Goal: Task Accomplishment & Management: Manage account settings

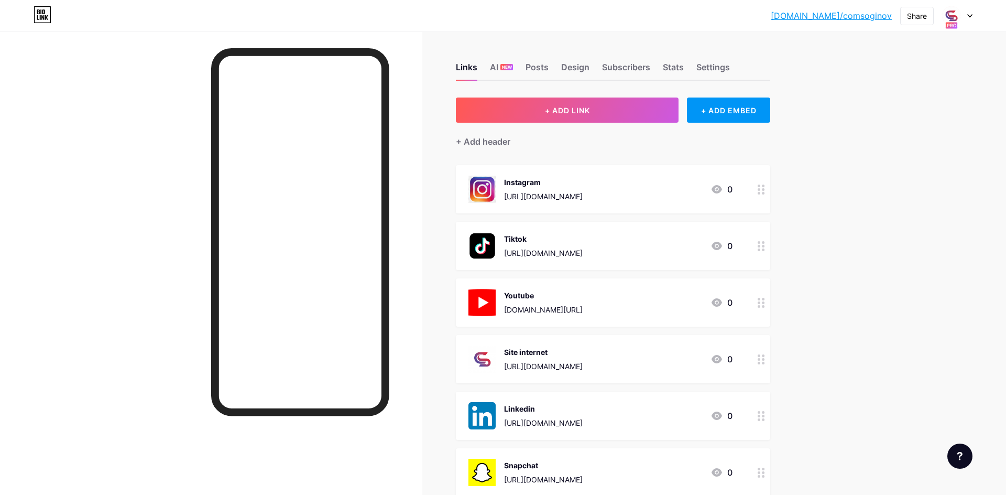
click at [589, 65] on div "Links AI NEW Posts Design Subscribers Stats Settings" at bounding box center [613, 62] width 314 height 37
click at [585, 68] on div "Design" at bounding box center [575, 70] width 28 height 19
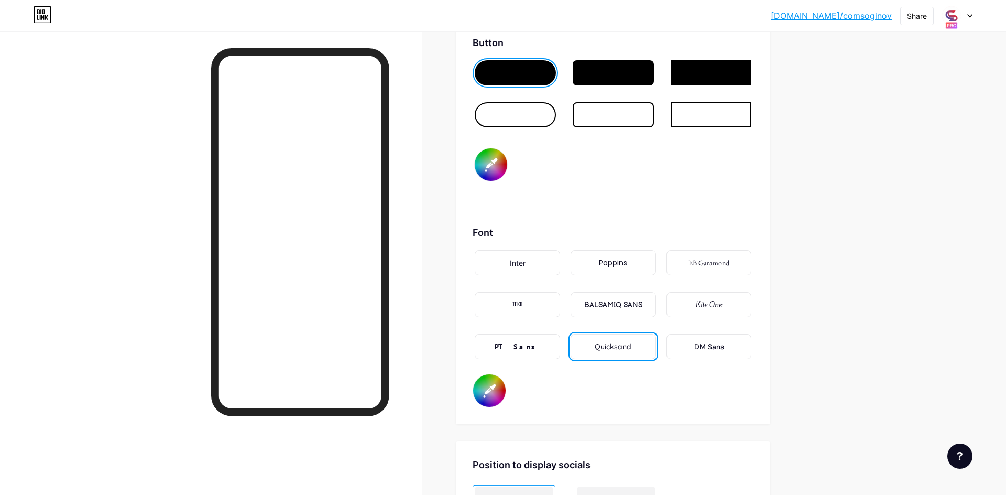
scroll to position [1607, 0]
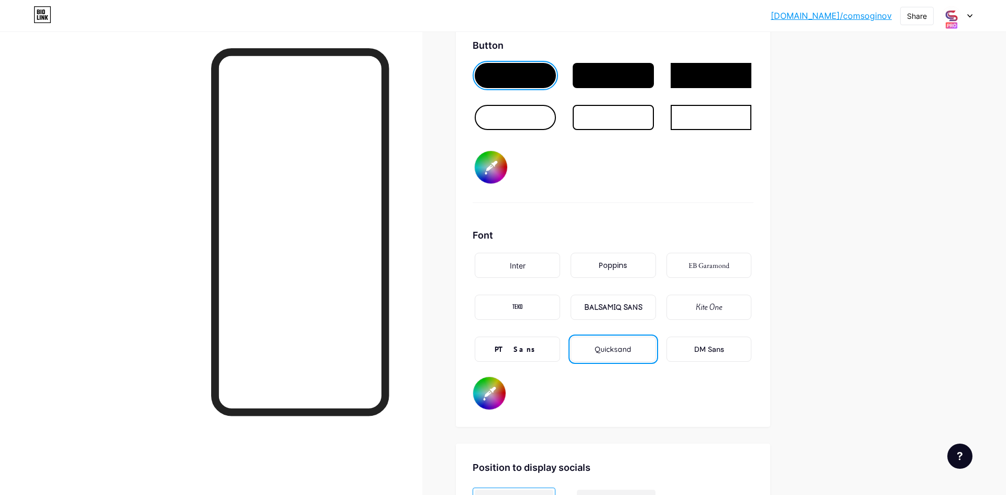
click at [628, 311] on div "BALSAMIQ SANS" at bounding box center [613, 307] width 58 height 11
click at [691, 344] on div "DM Sans" at bounding box center [709, 348] width 85 height 25
click at [542, 342] on div "PT Sans" at bounding box center [517, 348] width 85 height 25
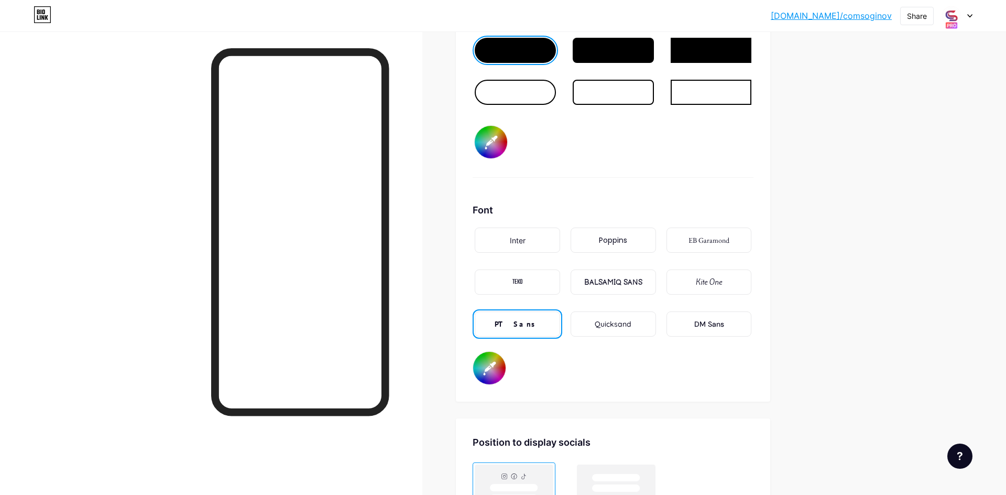
scroll to position [1634, 0]
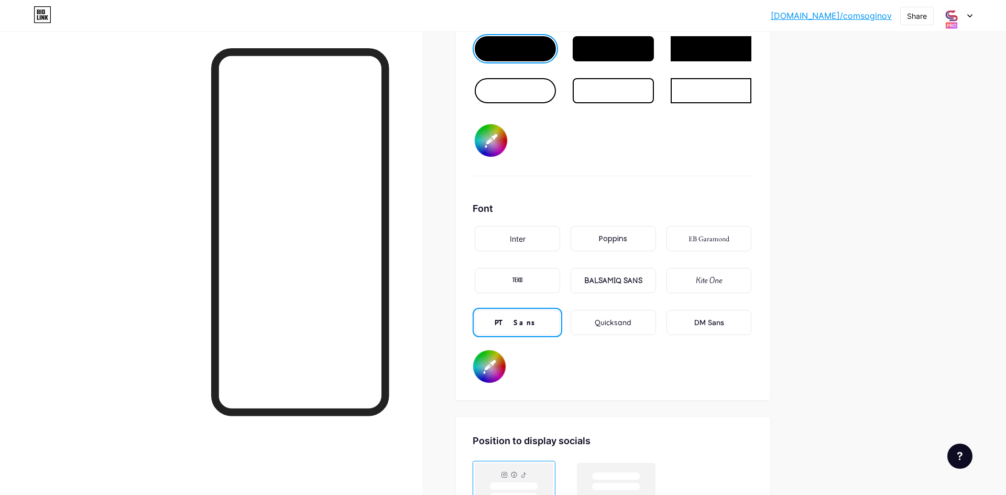
click at [495, 367] on input "#000000" at bounding box center [489, 366] width 32 height 32
type input "#fafafa"
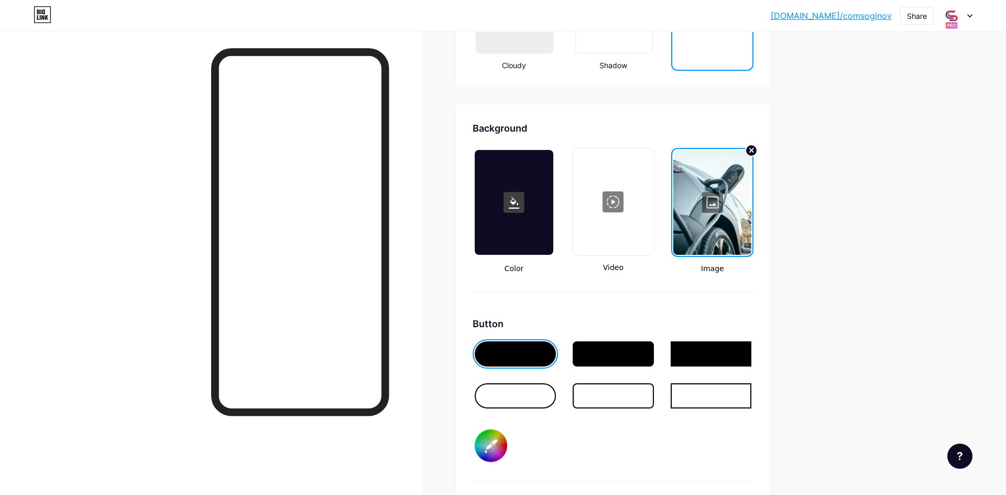
scroll to position [1330, 0]
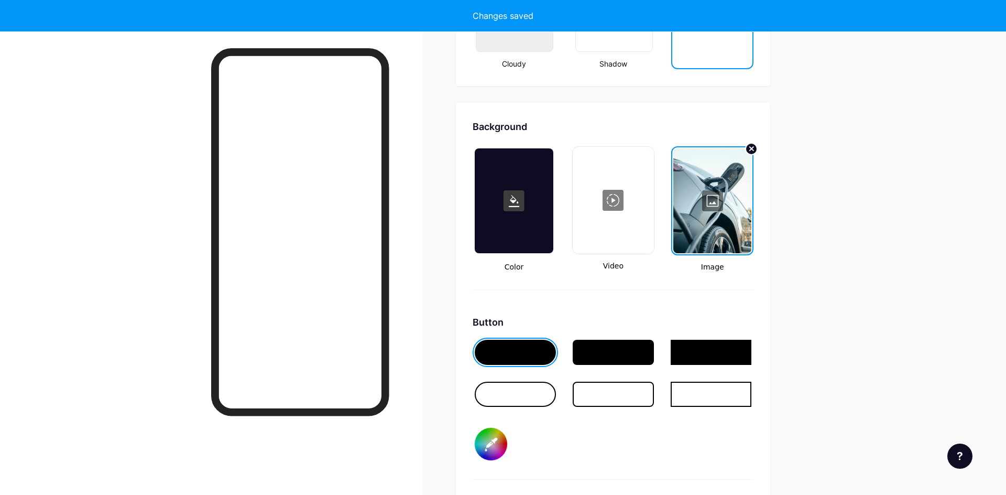
click at [711, 196] on div at bounding box center [712, 200] width 78 height 105
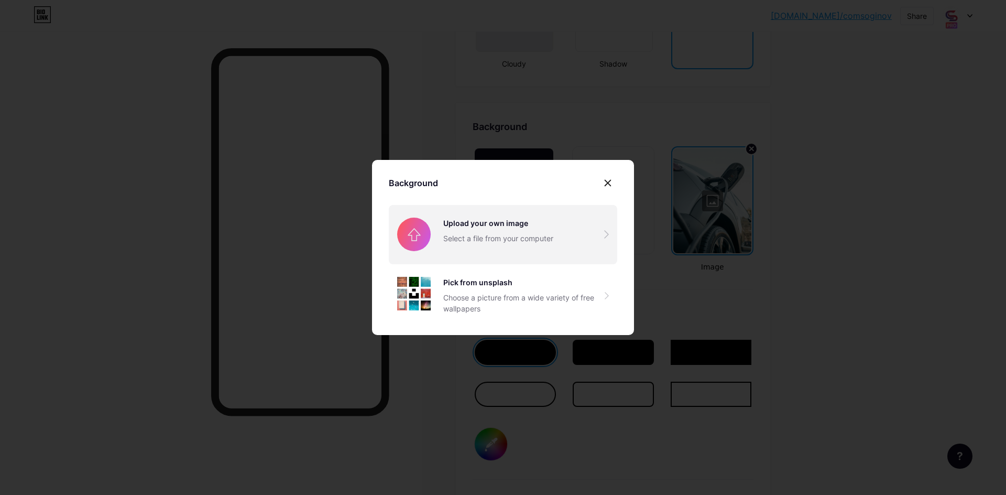
click at [572, 237] on input "file" at bounding box center [503, 234] width 228 height 59
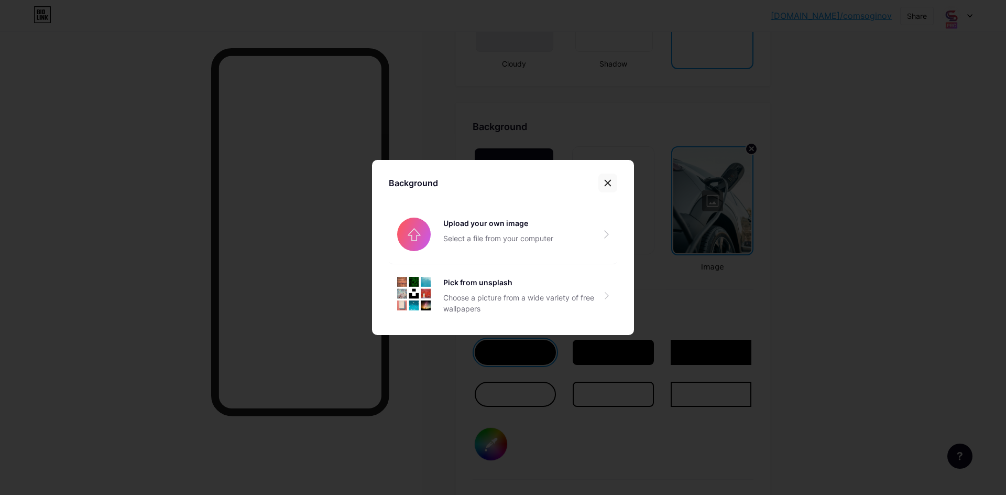
click at [610, 182] on icon at bounding box center [608, 183] width 8 height 8
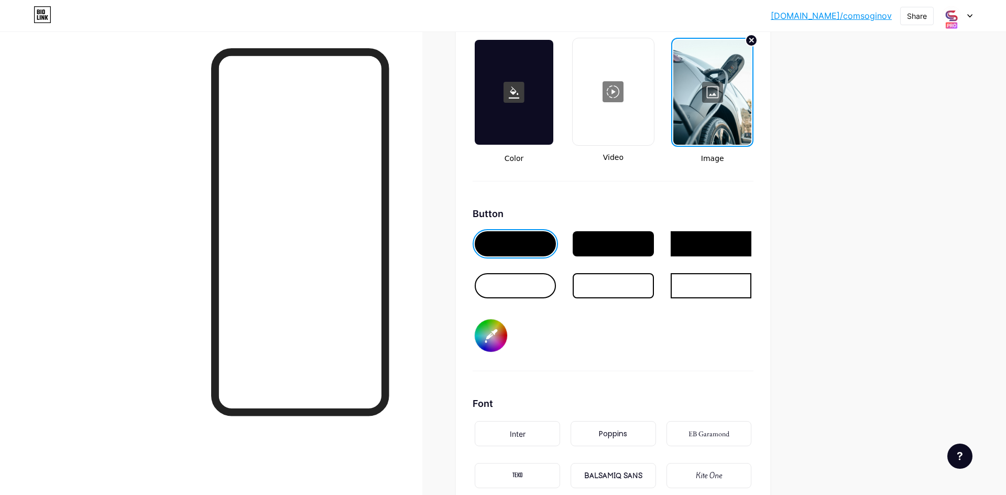
scroll to position [1440, 0]
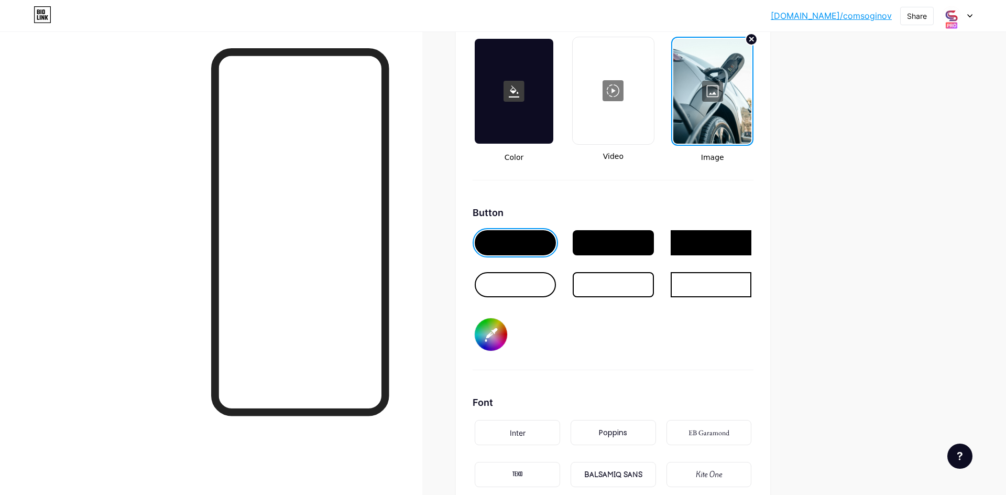
click at [525, 277] on div at bounding box center [515, 284] width 81 height 25
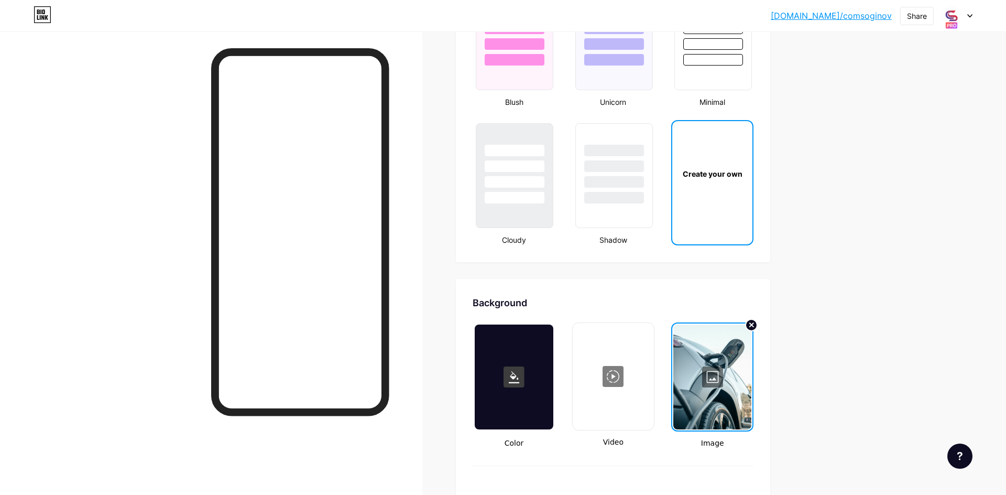
scroll to position [1155, 0]
click at [719, 380] on div at bounding box center [712, 376] width 78 height 105
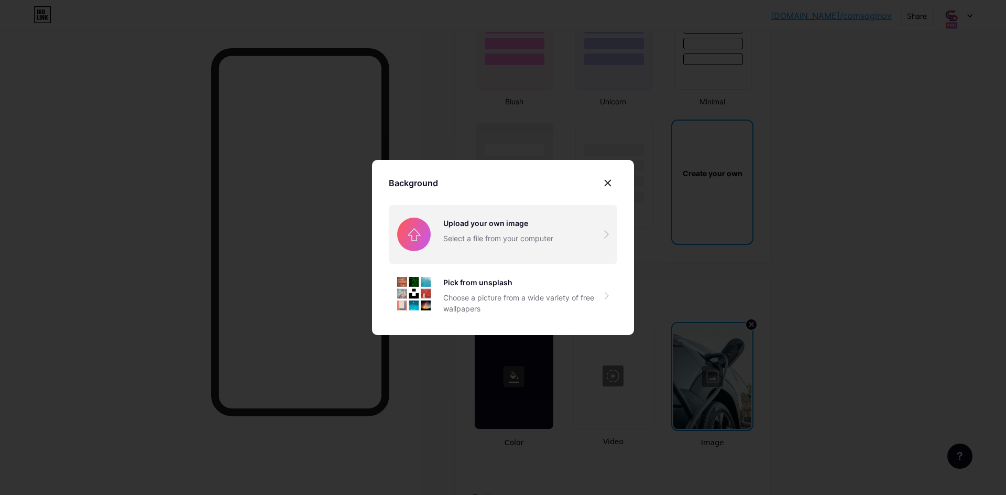
click at [537, 239] on input "file" at bounding box center [503, 234] width 228 height 59
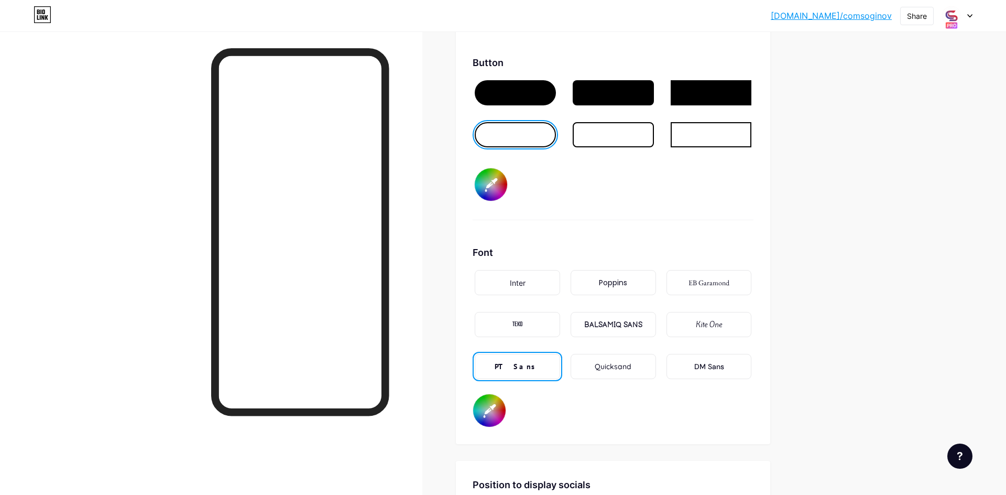
click at [556, 324] on div "TEKO" at bounding box center [517, 324] width 85 height 25
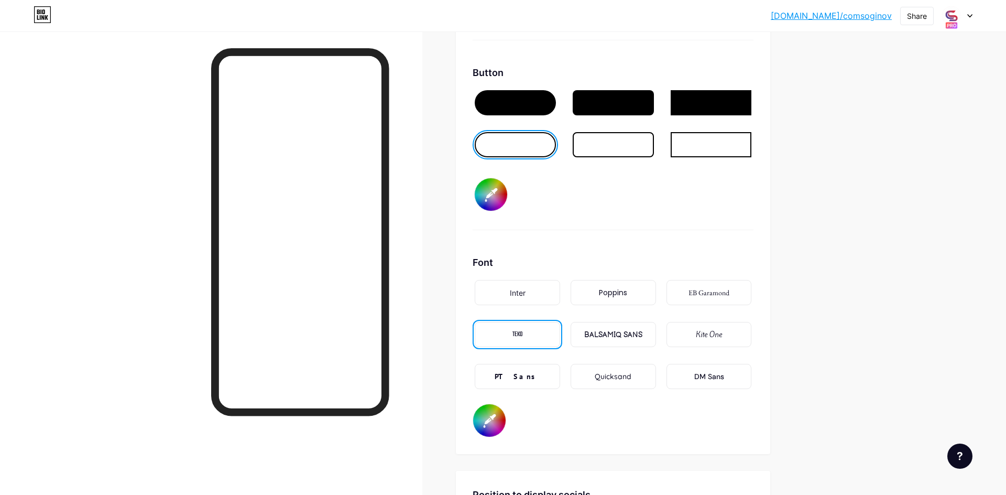
scroll to position [1579, 0]
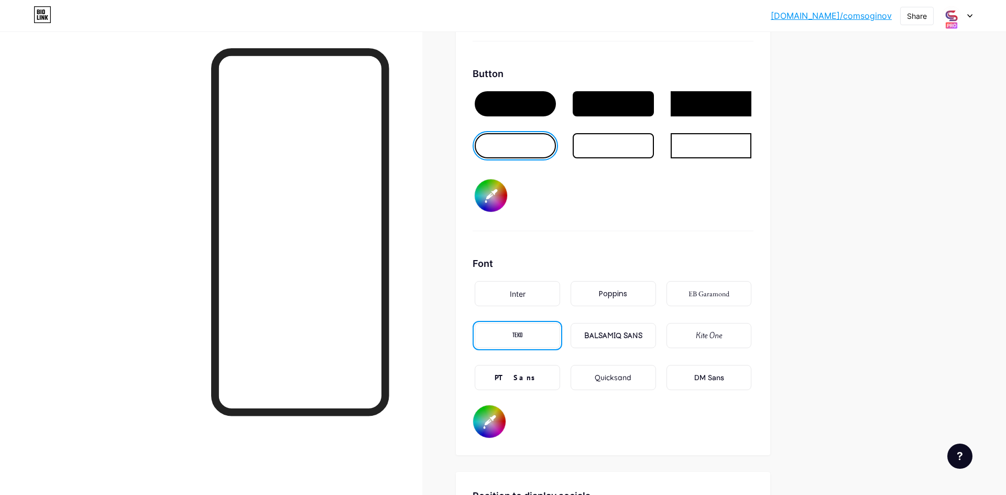
click at [534, 297] on div "Inter" at bounding box center [517, 293] width 85 height 25
click at [628, 299] on div "Poppins" at bounding box center [613, 293] width 85 height 25
click at [628, 338] on div "BALSAMIQ SANS" at bounding box center [613, 335] width 58 height 11
click at [610, 376] on div "Quicksand" at bounding box center [613, 377] width 37 height 11
click at [695, 378] on div "DM Sans" at bounding box center [709, 377] width 30 height 11
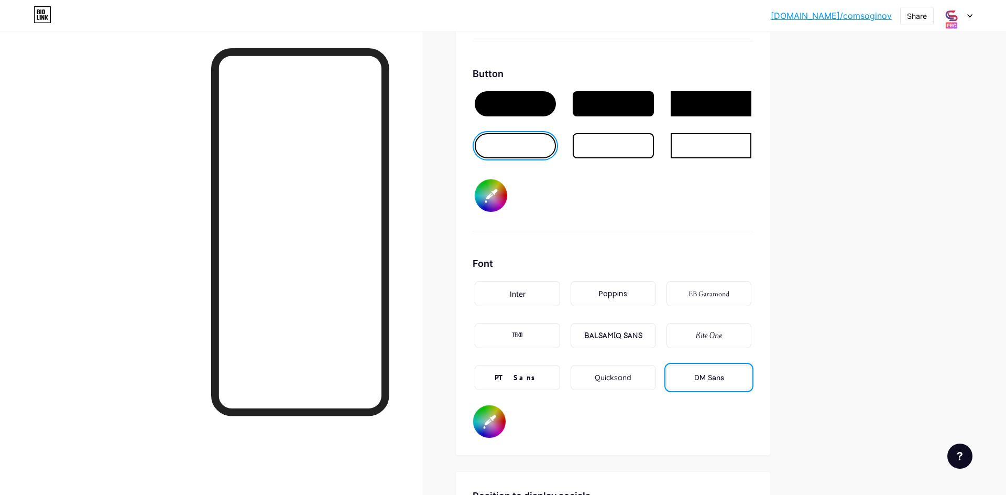
click at [700, 335] on div "Kite One" at bounding box center [709, 335] width 26 height 11
click at [703, 298] on div "EB Garamond" at bounding box center [709, 293] width 41 height 11
click at [493, 299] on div "Inter" at bounding box center [517, 293] width 85 height 25
click at [497, 342] on div "TEKO" at bounding box center [517, 335] width 85 height 25
click at [528, 377] on div "PT Sans" at bounding box center [518, 377] width 46 height 11
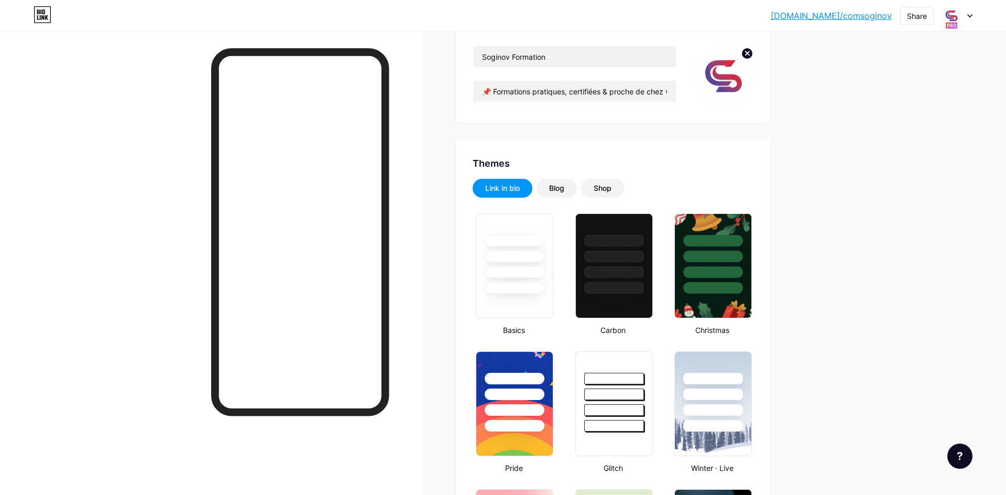
scroll to position [89, 0]
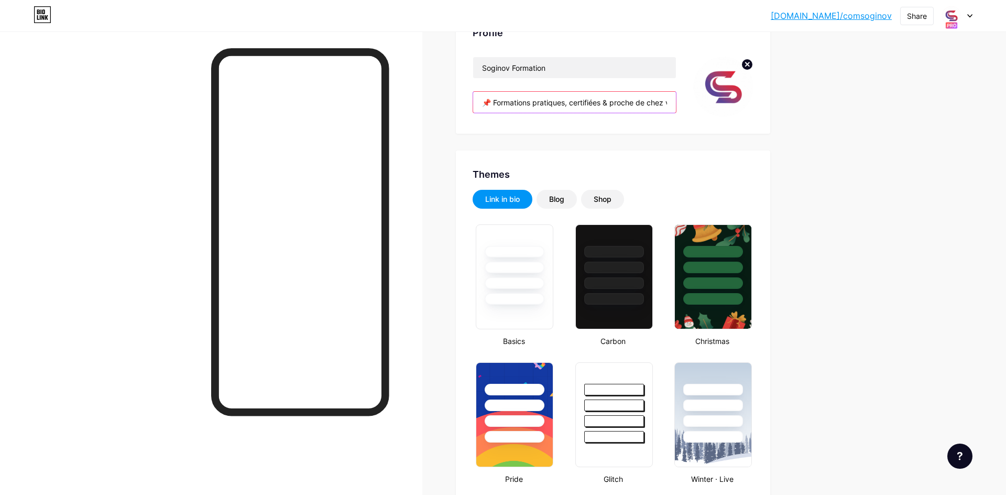
click at [559, 106] on input "📌 Formations pratiques, certifiées & proche de chez vous ⚙️IRVE/Fibre Optique/P…" at bounding box center [574, 102] width 203 height 21
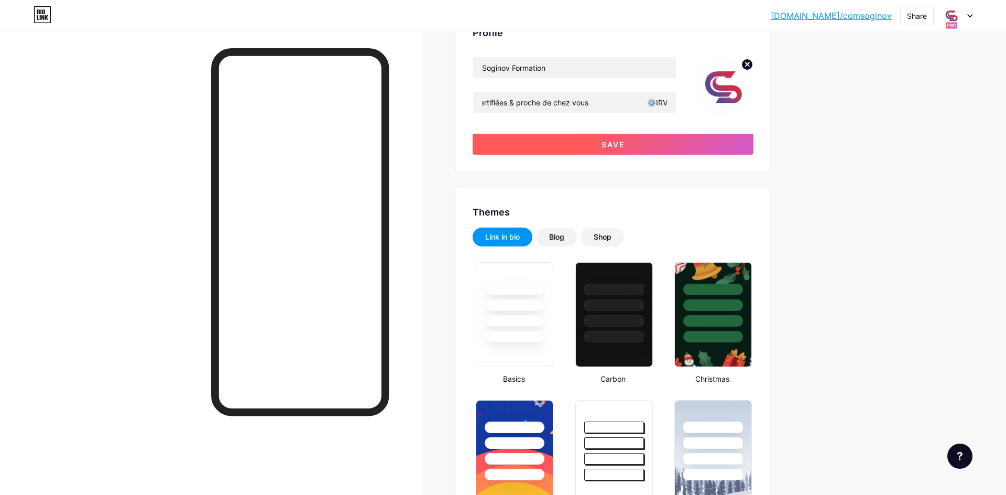
scroll to position [0, 0]
click at [602, 141] on span "Save" at bounding box center [614, 144] width 24 height 9
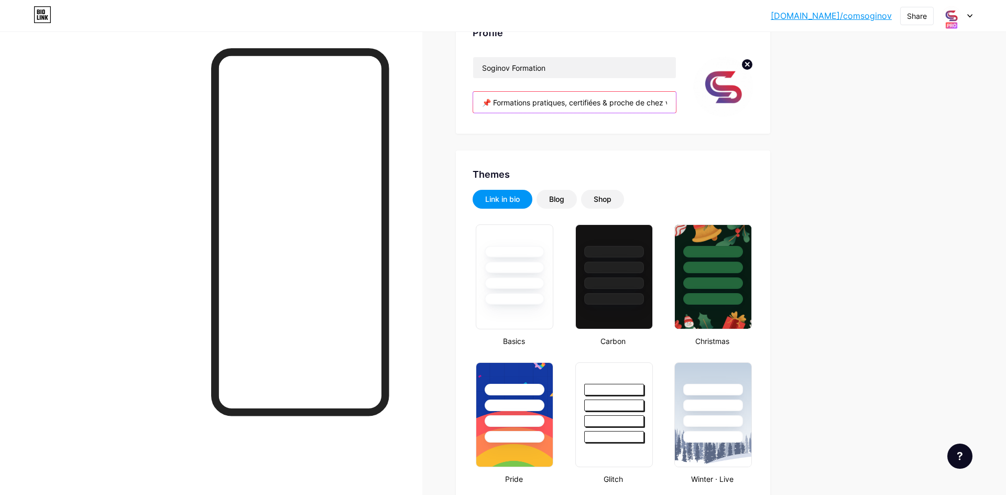
click at [606, 99] on input "📌 Formations pratiques, certifiées & proche de chez vous ⚙️IRVE/Fibre Optique/P…" at bounding box center [574, 102] width 203 height 21
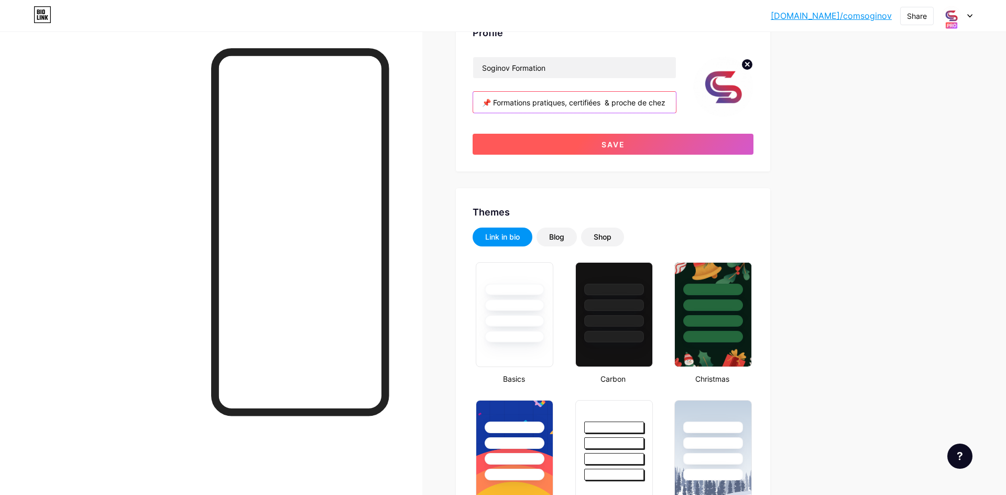
type input "📌 Formations pratiques, certifiées & proche de chez vous ⚙️IRVE/Fibre Optique/P…"
click at [688, 144] on button "Save" at bounding box center [613, 144] width 281 height 21
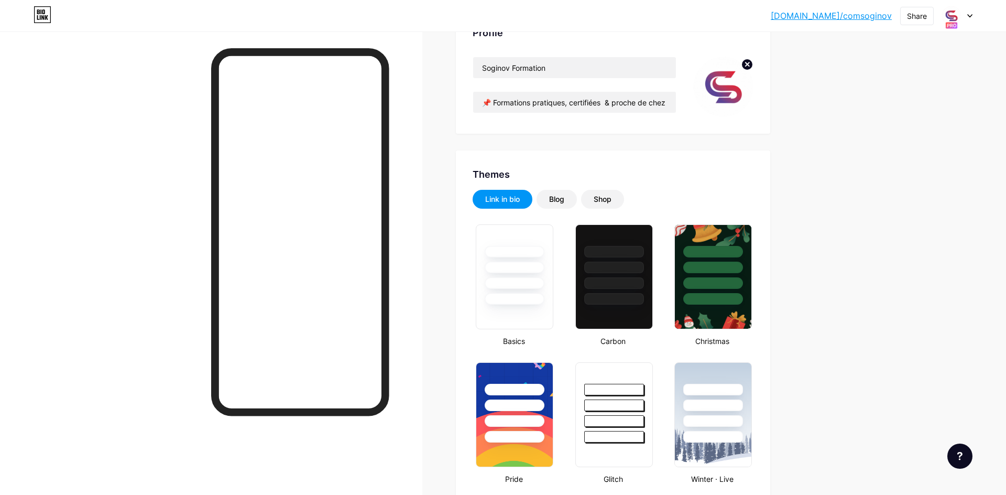
scroll to position [99, 0]
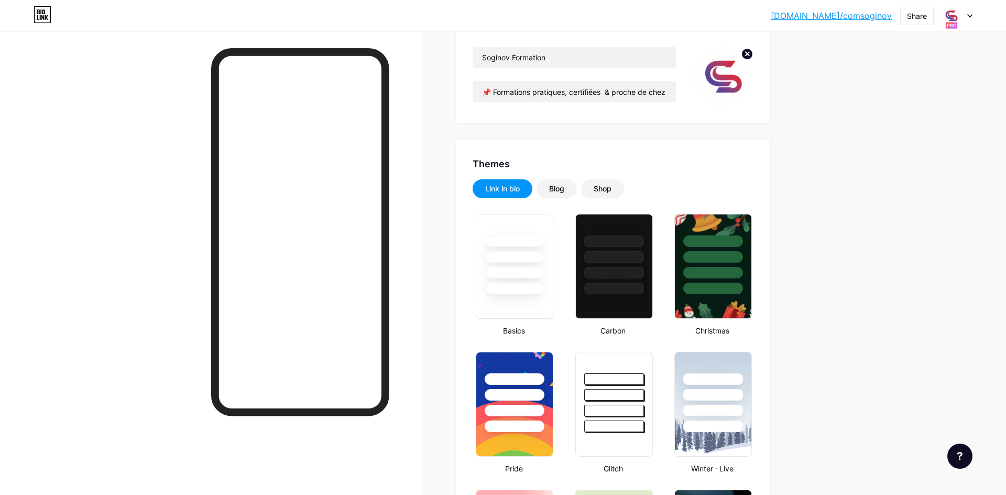
click at [962, 16] on div at bounding box center [957, 15] width 30 height 19
